Goal: Find specific page/section: Find specific page/section

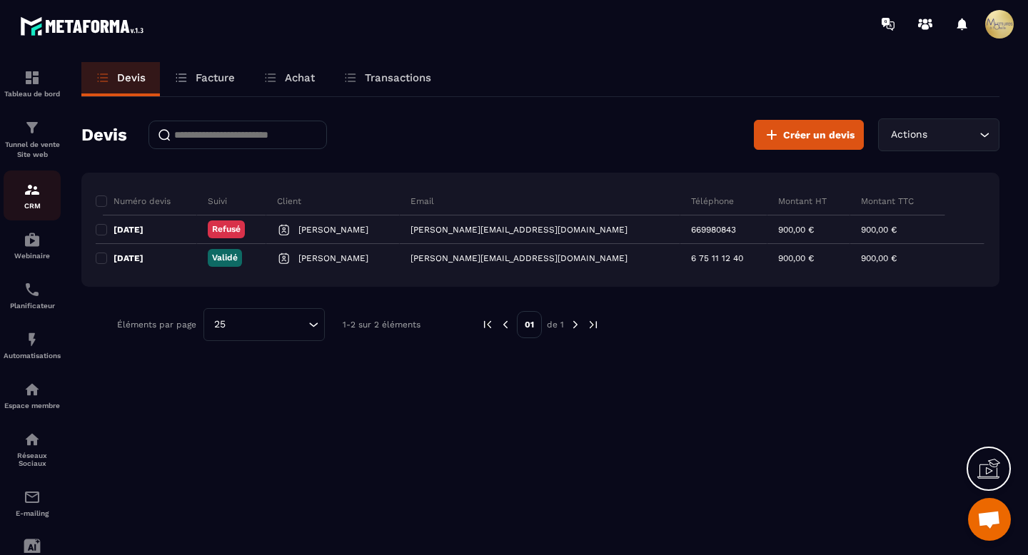
click at [29, 192] on img at bounding box center [32, 189] width 17 height 17
click at [31, 191] on img at bounding box center [32, 189] width 17 height 17
click at [16, 196] on div "CRM" at bounding box center [32, 195] width 57 height 29
click at [29, 189] on img at bounding box center [32, 189] width 17 height 17
click at [26, 248] on img at bounding box center [32, 239] width 17 height 17
